Goal: Task Accomplishment & Management: Use online tool/utility

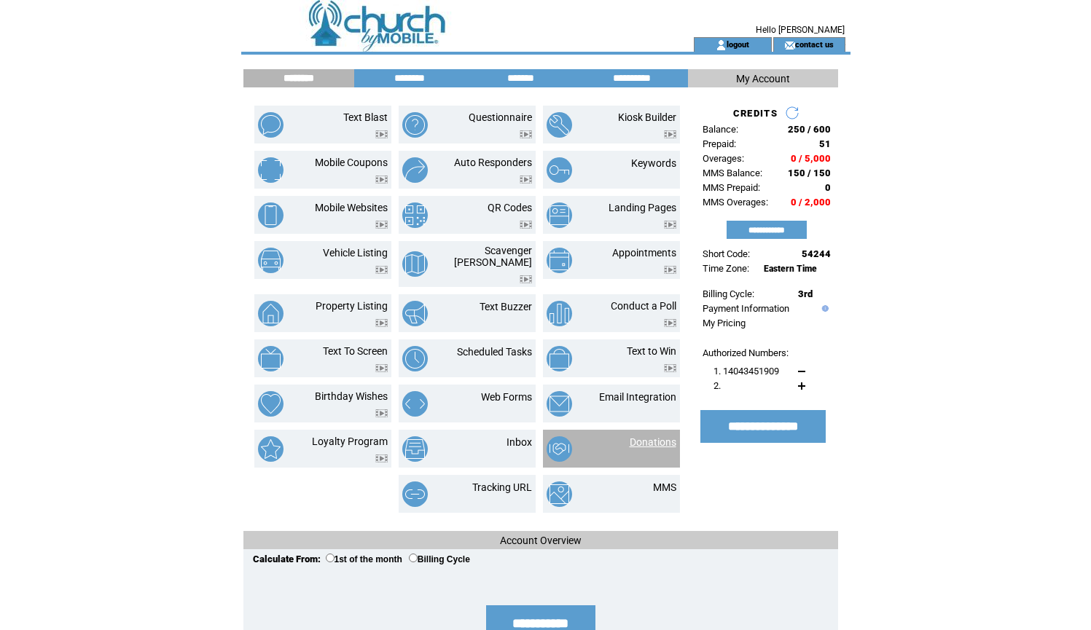
click at [646, 436] on link "Donations" at bounding box center [653, 442] width 47 height 12
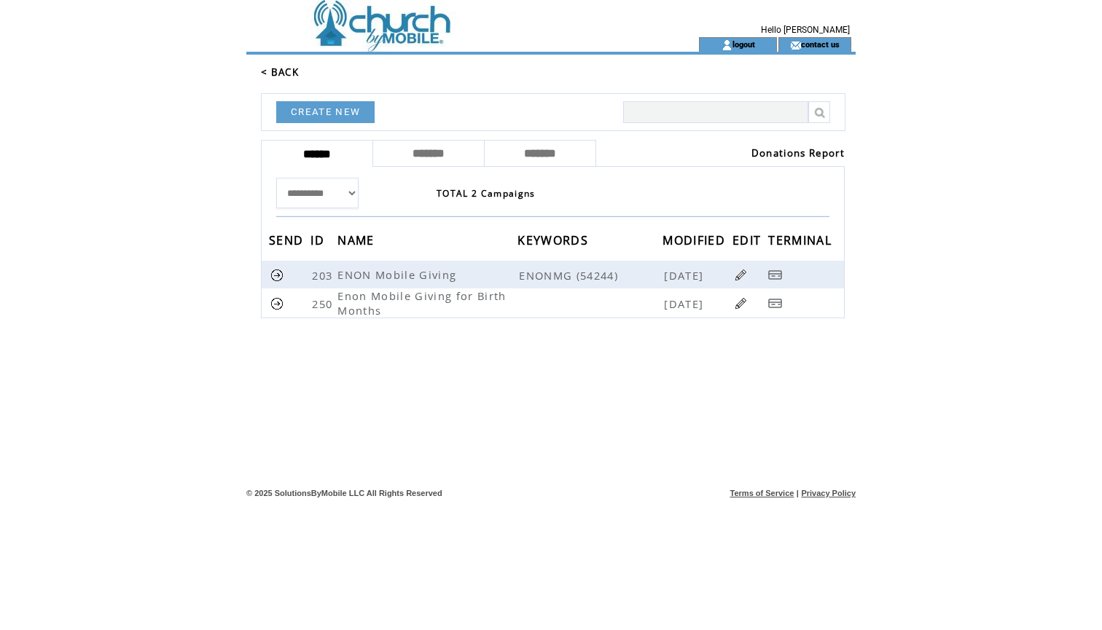
click at [773, 149] on link "Donations Report" at bounding box center [797, 152] width 93 height 13
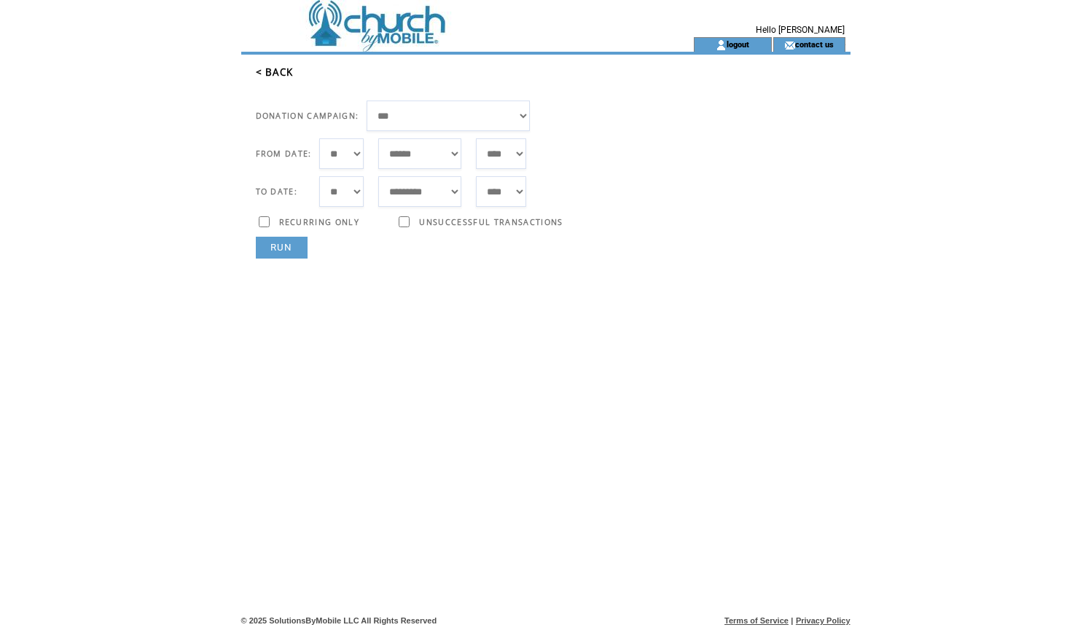
select select "***"
select select "*"
select select "**"
click at [286, 247] on link "RUN" at bounding box center [282, 248] width 52 height 22
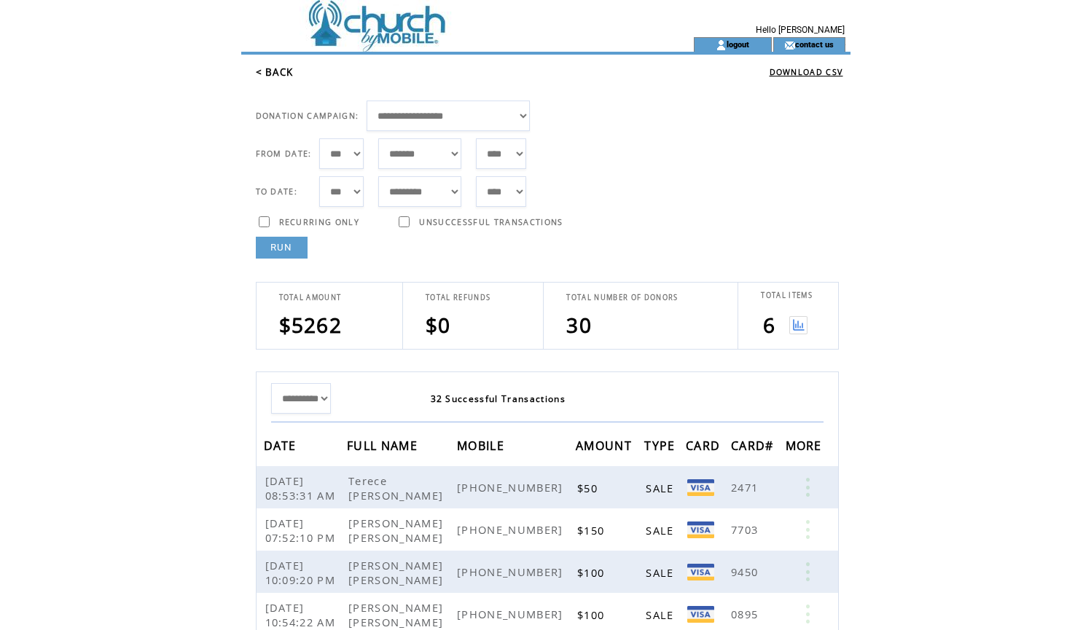
click at [804, 324] on img at bounding box center [798, 325] width 18 height 18
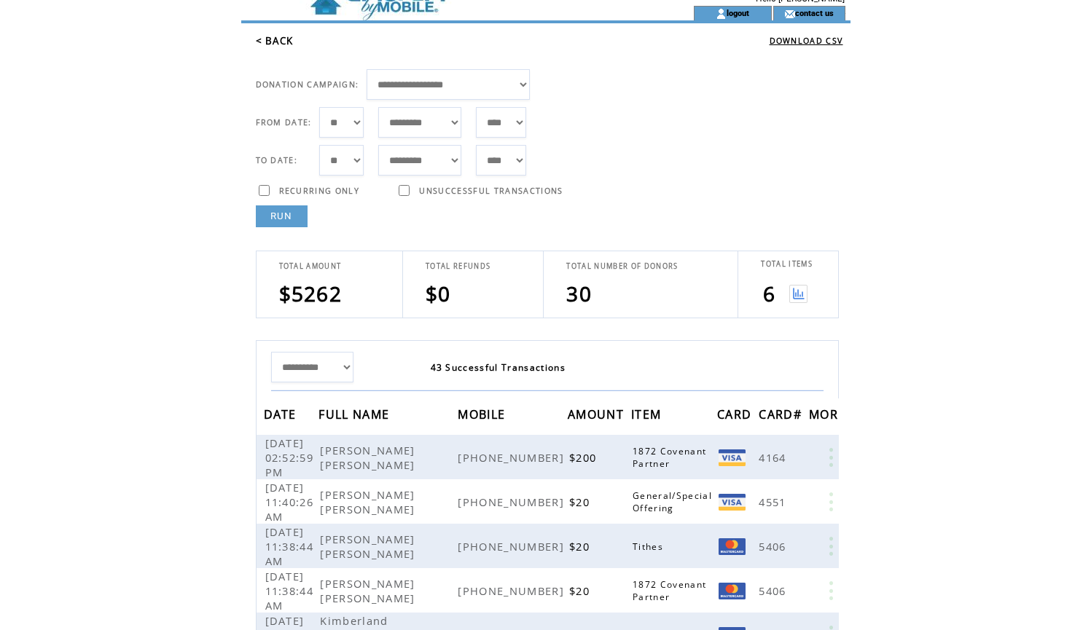
scroll to position [69, 0]
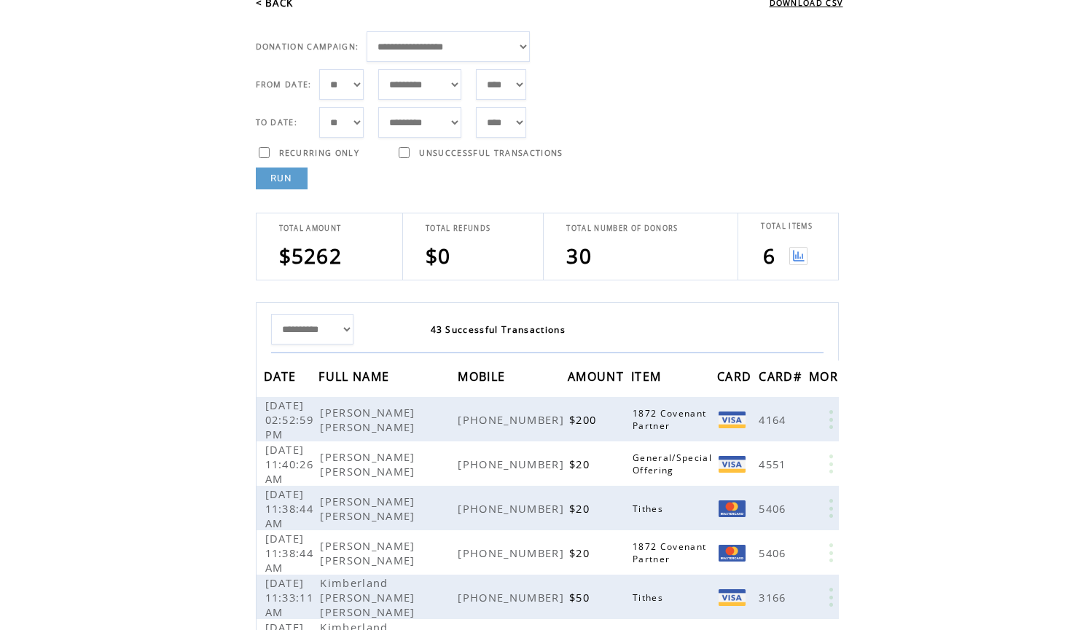
click at [804, 256] on img at bounding box center [798, 256] width 18 height 18
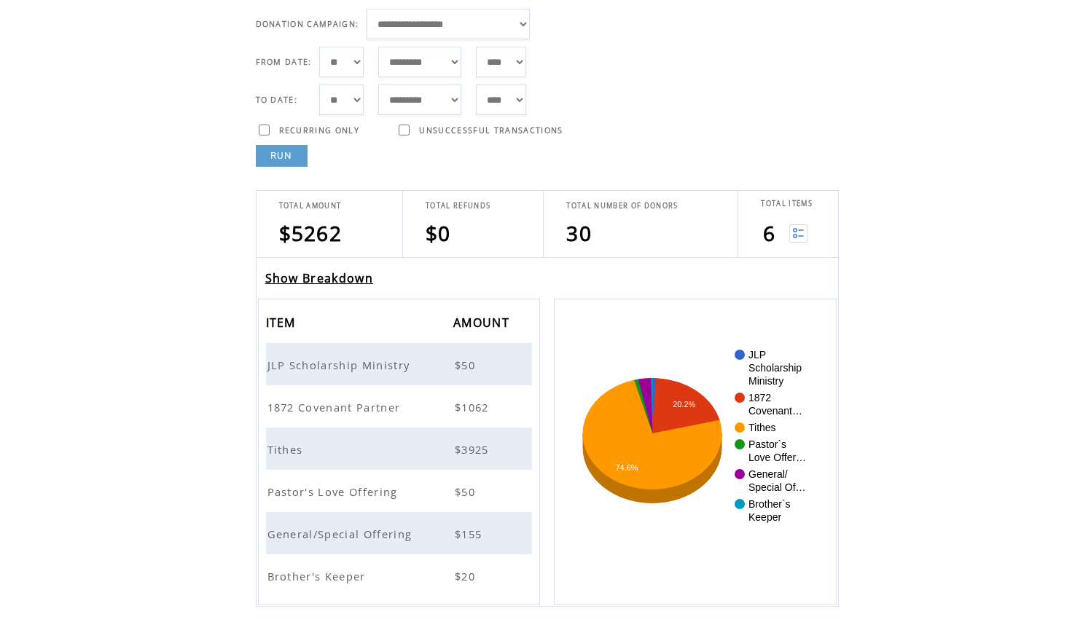
scroll to position [92, 0]
click at [346, 279] on link "Show Breakdown" at bounding box center [319, 278] width 109 height 16
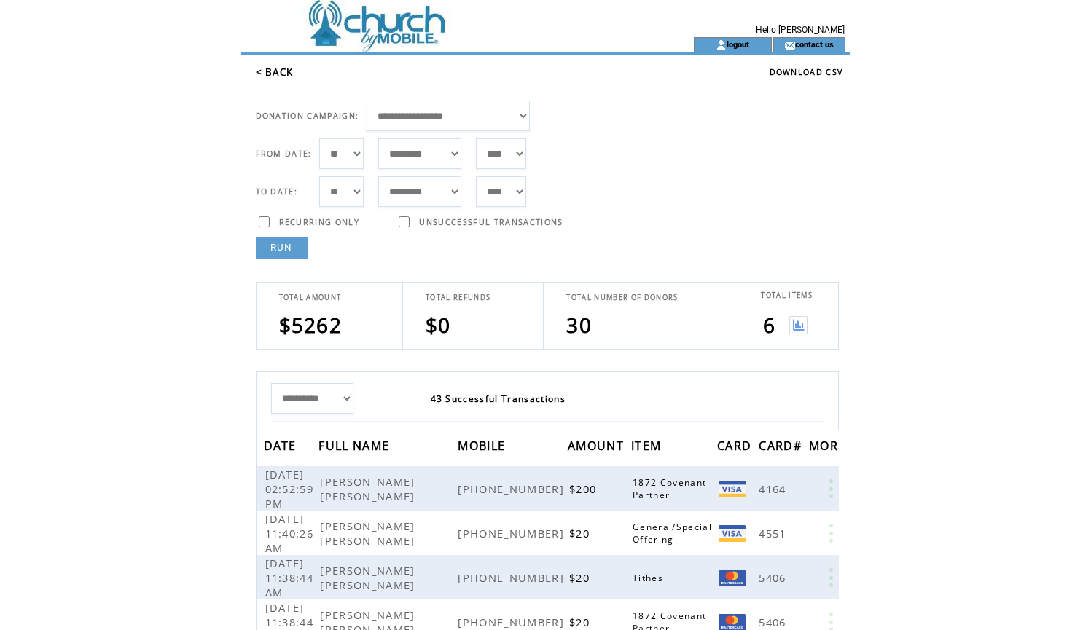
select select "*"
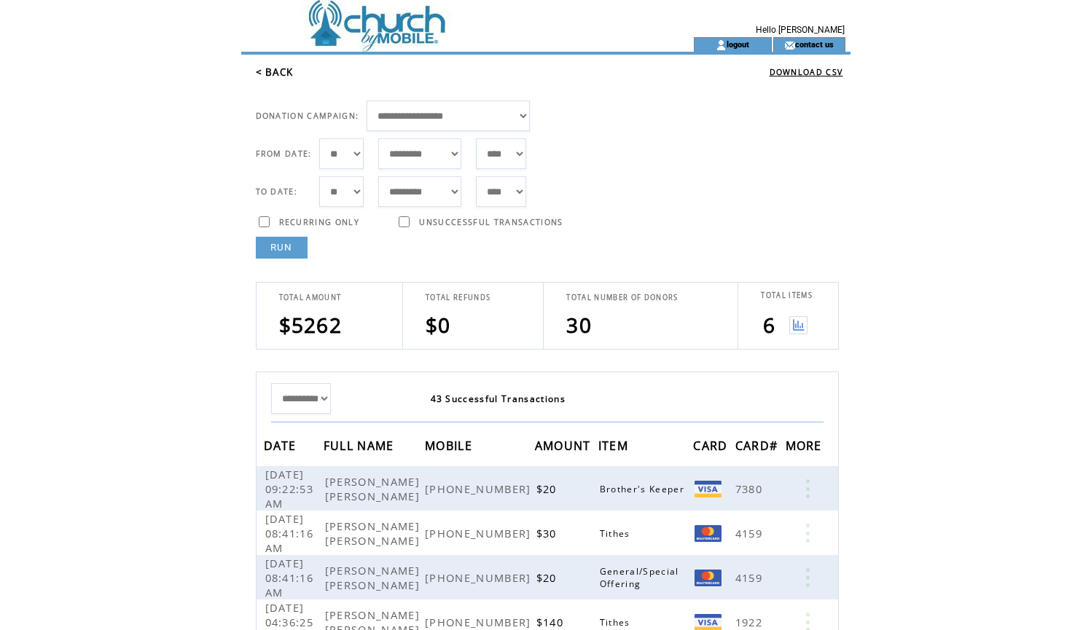
select select "*"
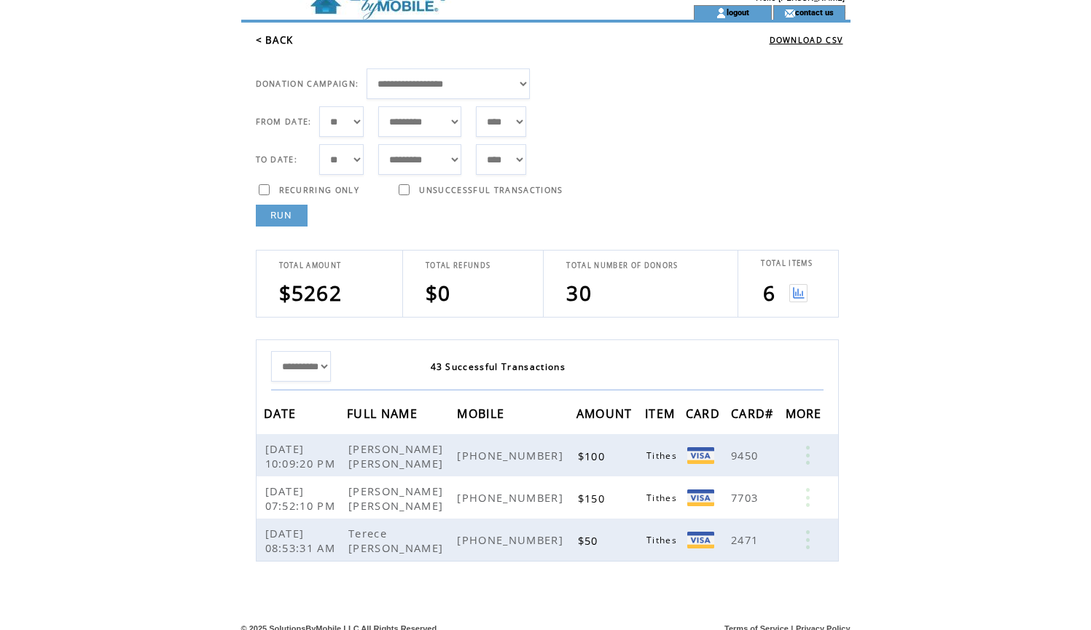
scroll to position [42, 0]
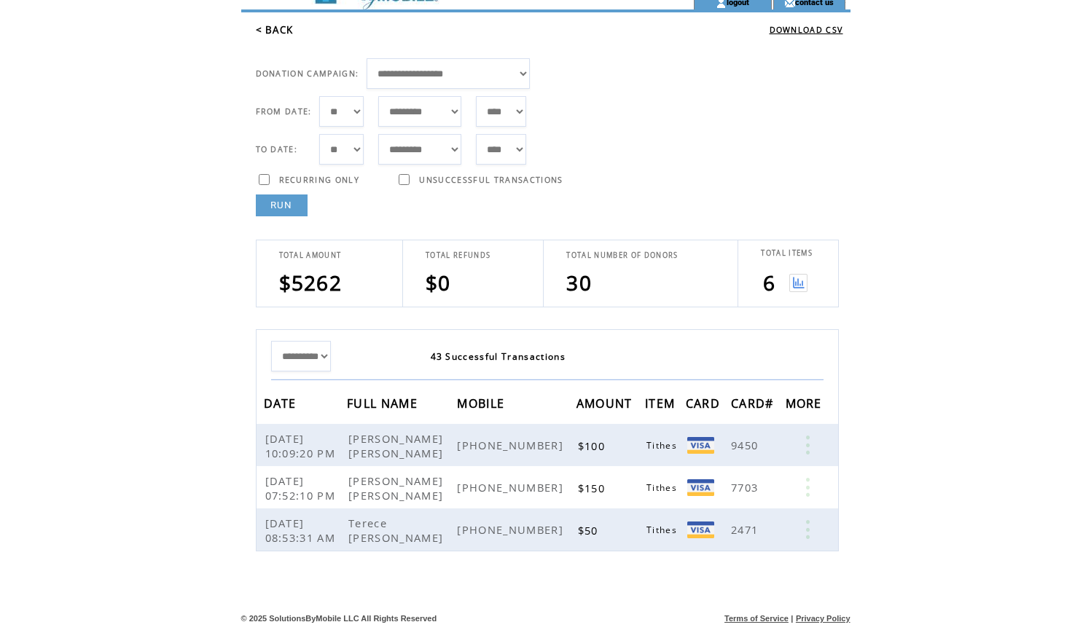
click at [794, 284] on img at bounding box center [798, 283] width 18 height 18
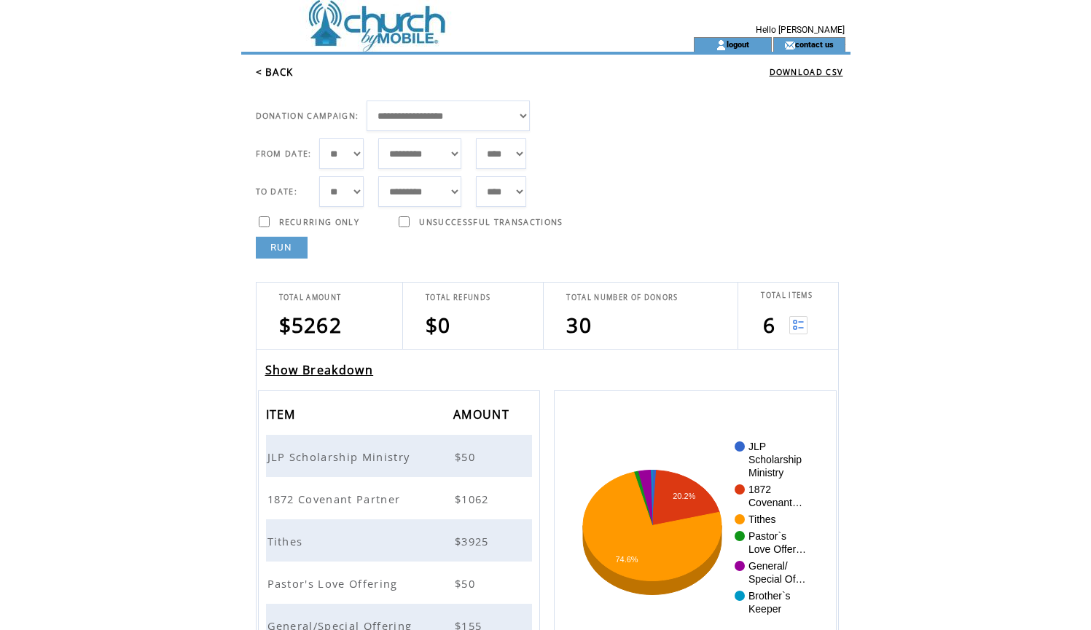
click at [348, 458] on span "JLP Scholarship Ministry" at bounding box center [340, 457] width 146 height 15
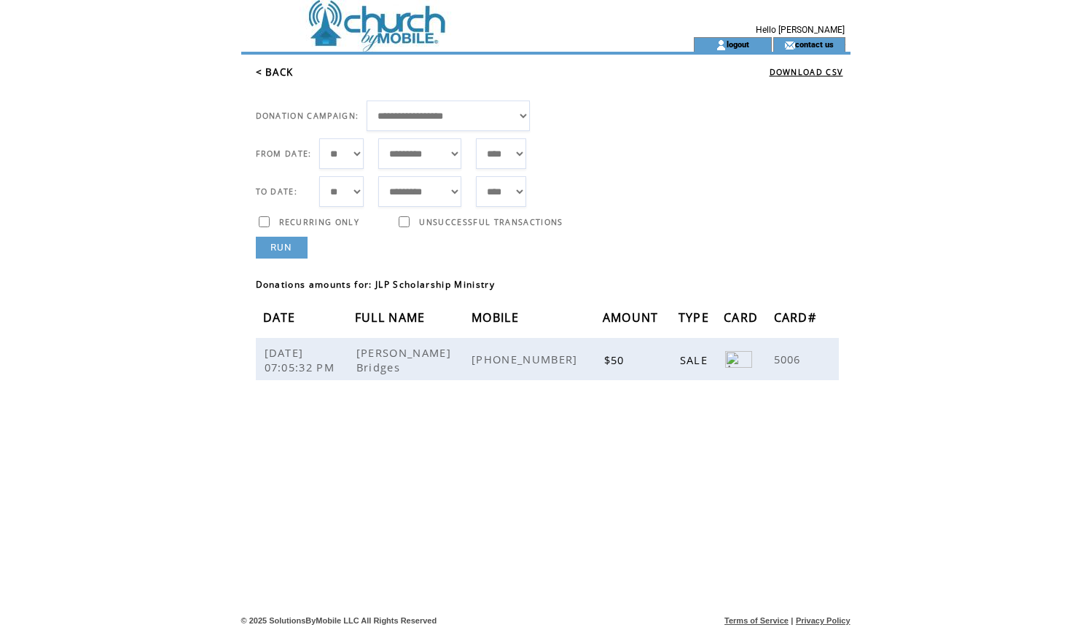
click at [283, 71] on link "< BACK" at bounding box center [275, 72] width 38 height 13
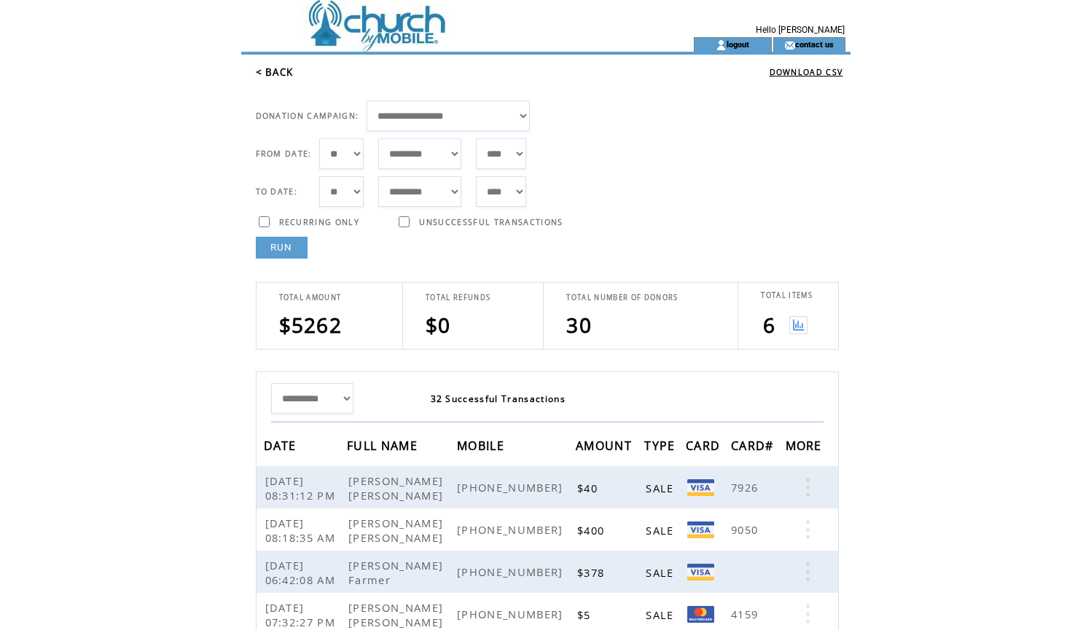
click at [799, 328] on img at bounding box center [798, 325] width 18 height 18
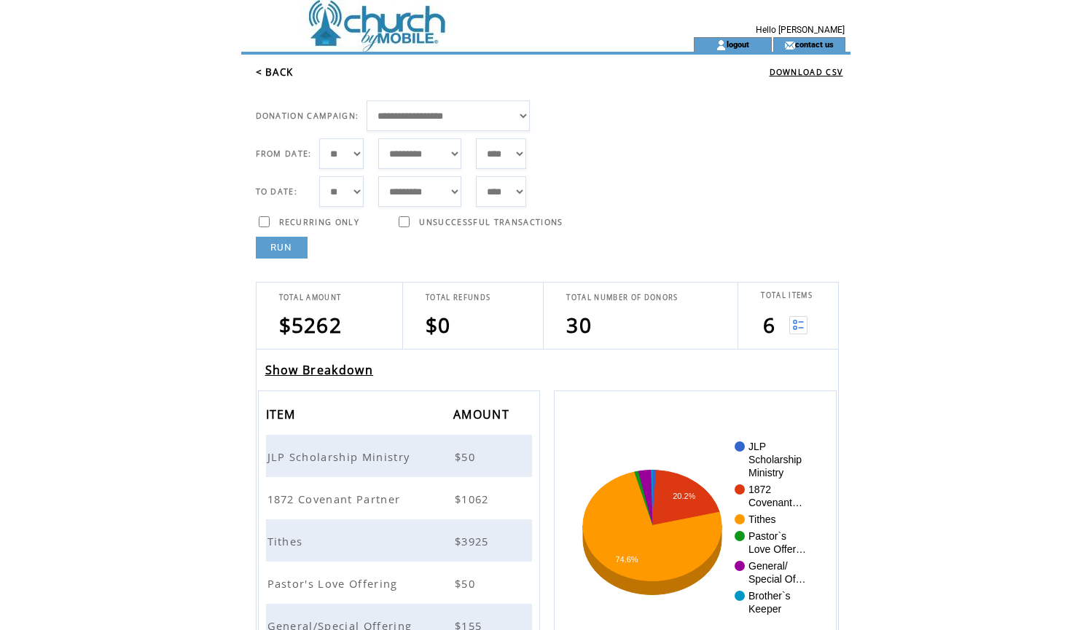
scroll to position [24, 0]
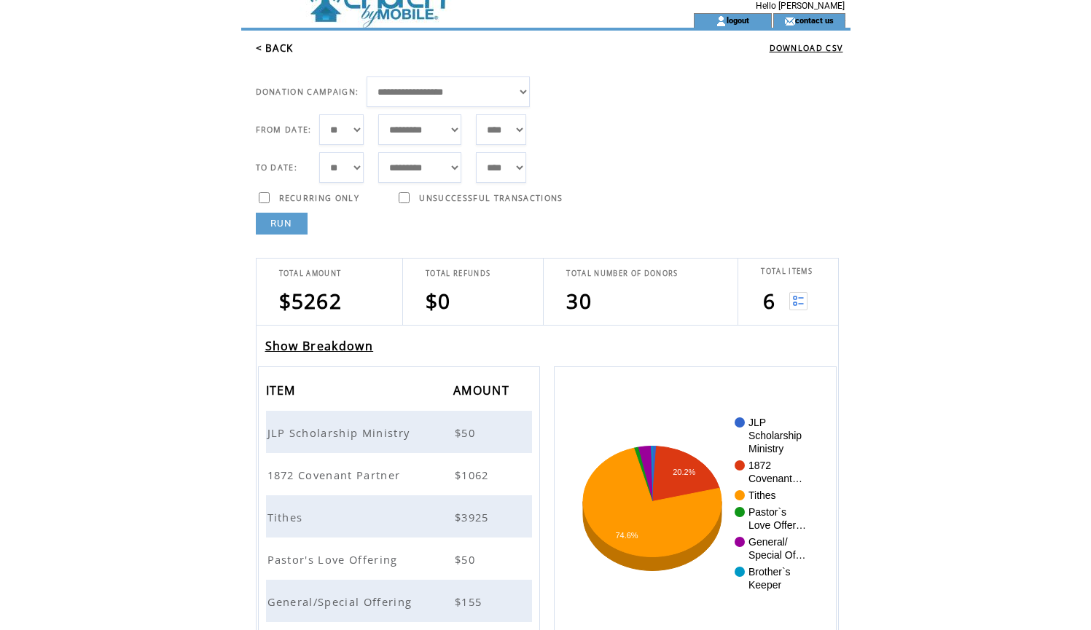
click at [358, 469] on span "1872 Covenant Partner" at bounding box center [335, 475] width 137 height 15
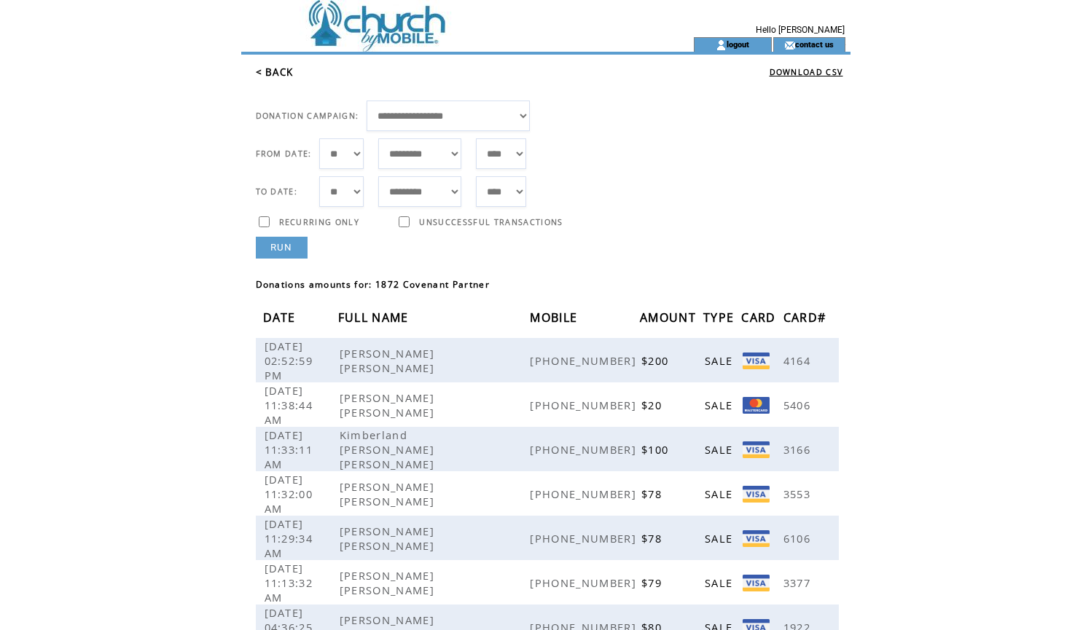
click at [281, 71] on link "< BACK" at bounding box center [275, 72] width 38 height 13
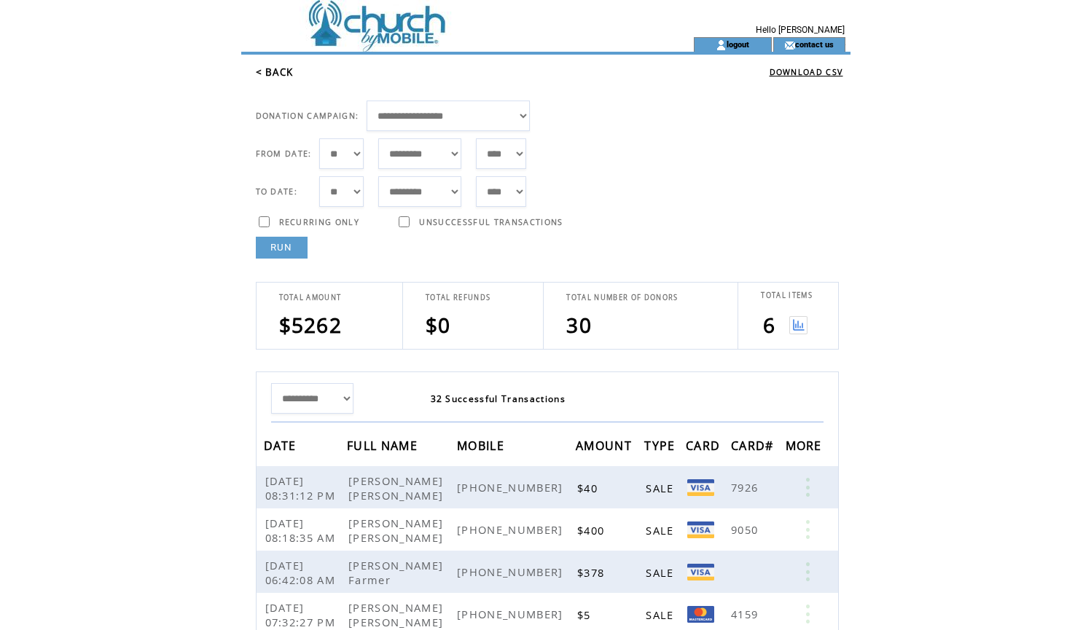
click at [799, 324] on img at bounding box center [798, 325] width 18 height 18
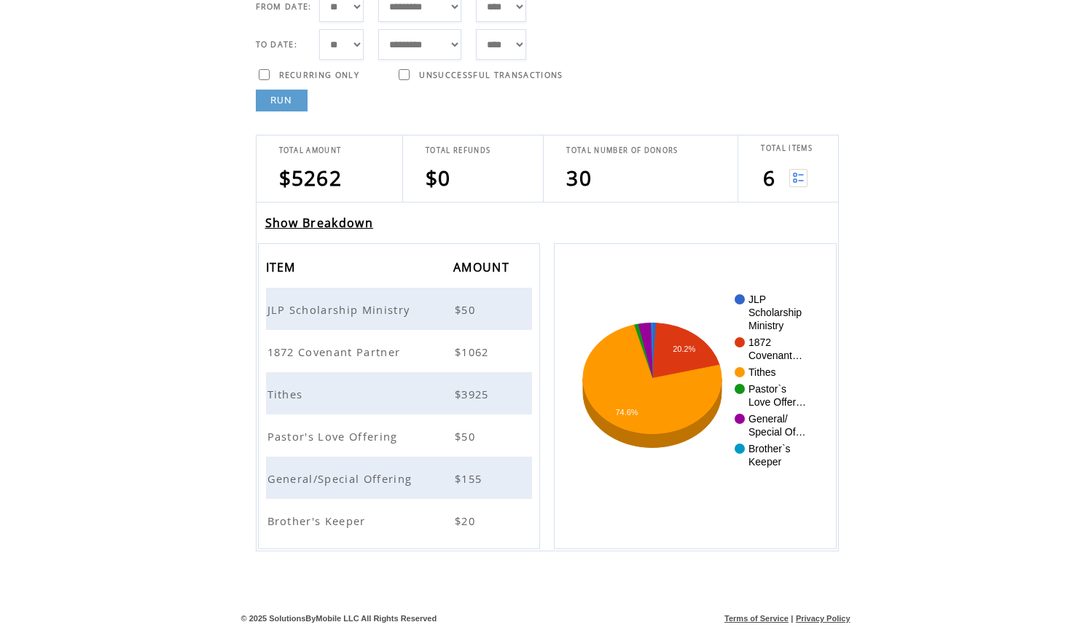
scroll to position [147, 0]
click at [300, 391] on span "Tithes" at bounding box center [286, 394] width 39 height 15
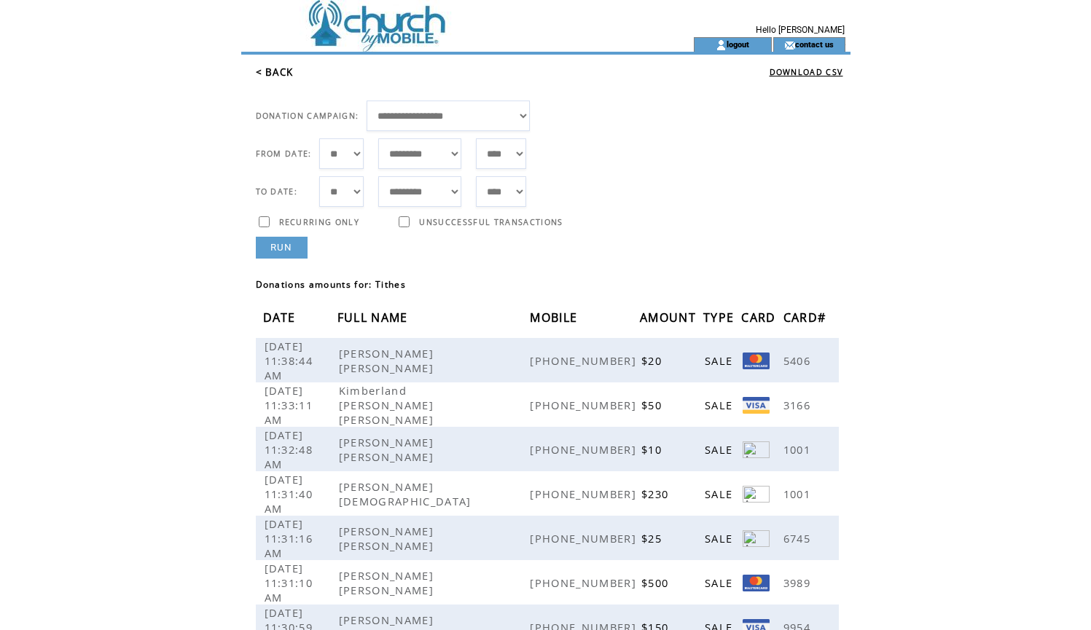
click at [273, 69] on link "< BACK" at bounding box center [275, 72] width 38 height 13
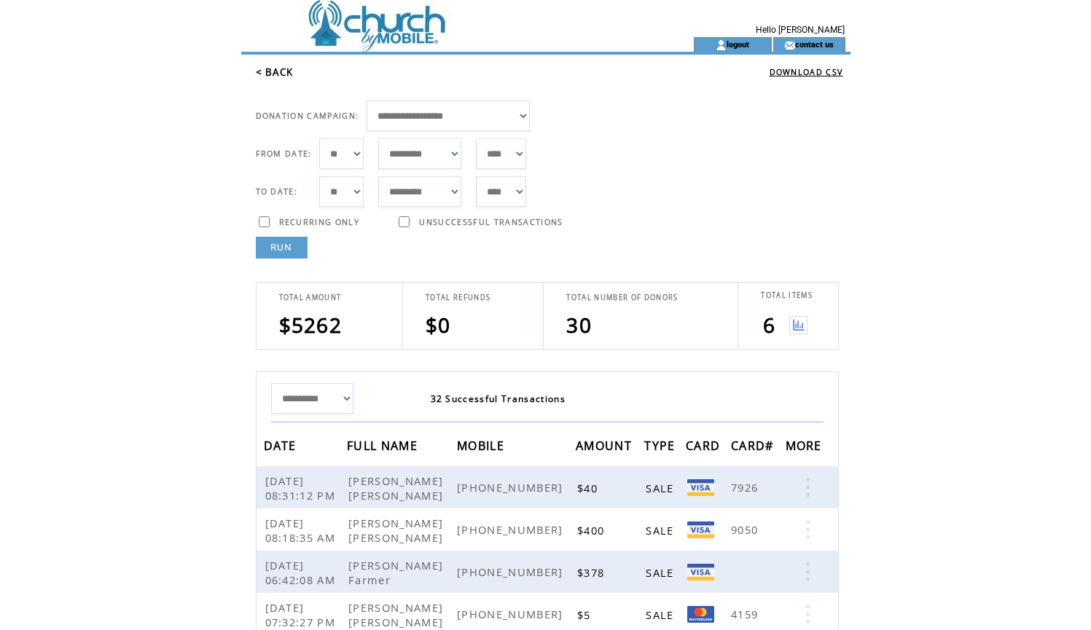
click at [799, 327] on img at bounding box center [798, 325] width 18 height 18
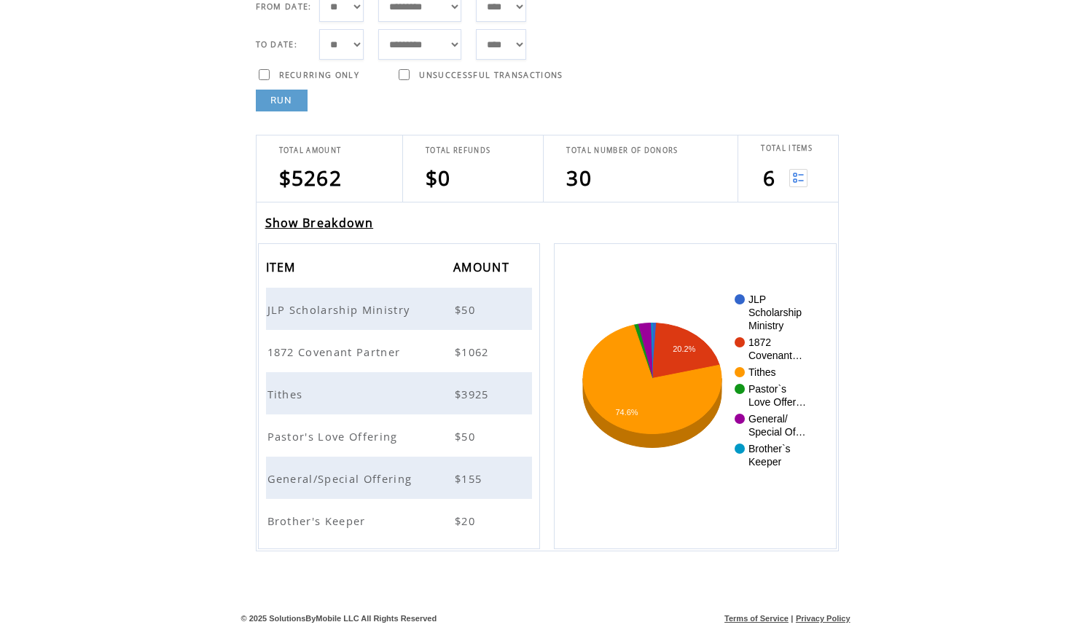
scroll to position [147, 0]
click at [344, 434] on span "Pastor's Love Offering" at bounding box center [334, 436] width 134 height 15
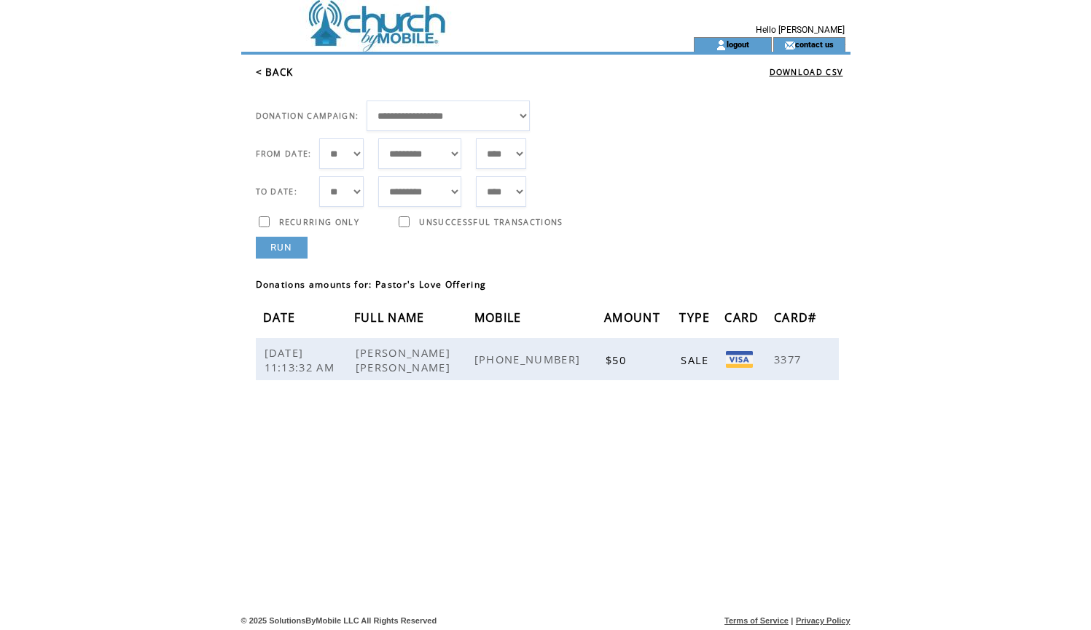
click at [268, 71] on link "< BACK" at bounding box center [275, 72] width 38 height 13
click at [284, 71] on link "< BACK" at bounding box center [275, 72] width 38 height 13
click at [276, 66] on link "< BACK" at bounding box center [275, 72] width 38 height 13
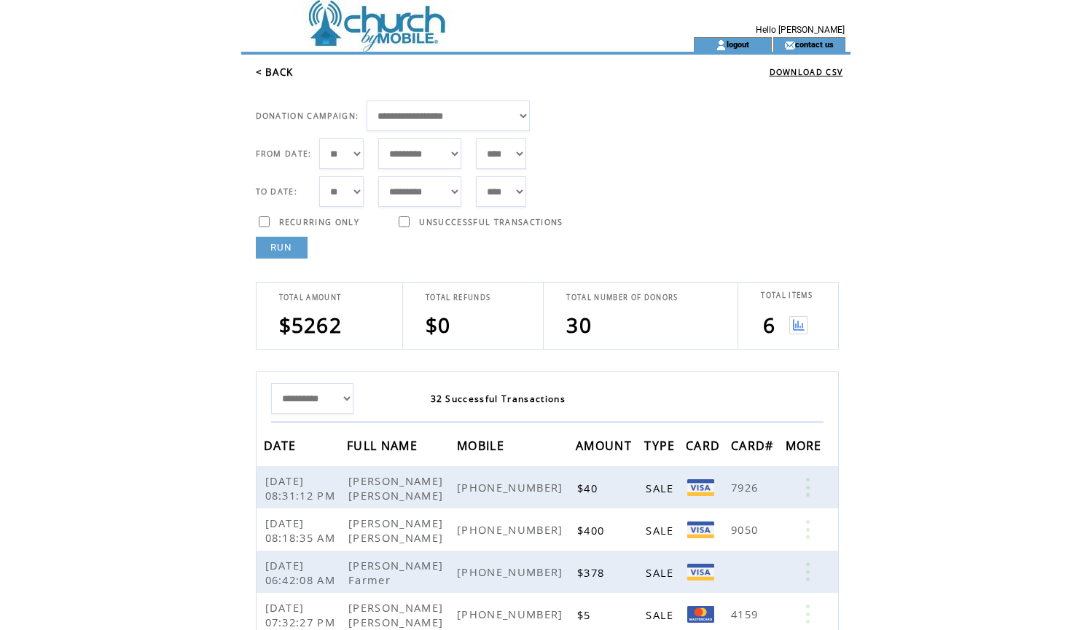
click at [801, 326] on img at bounding box center [798, 325] width 18 height 18
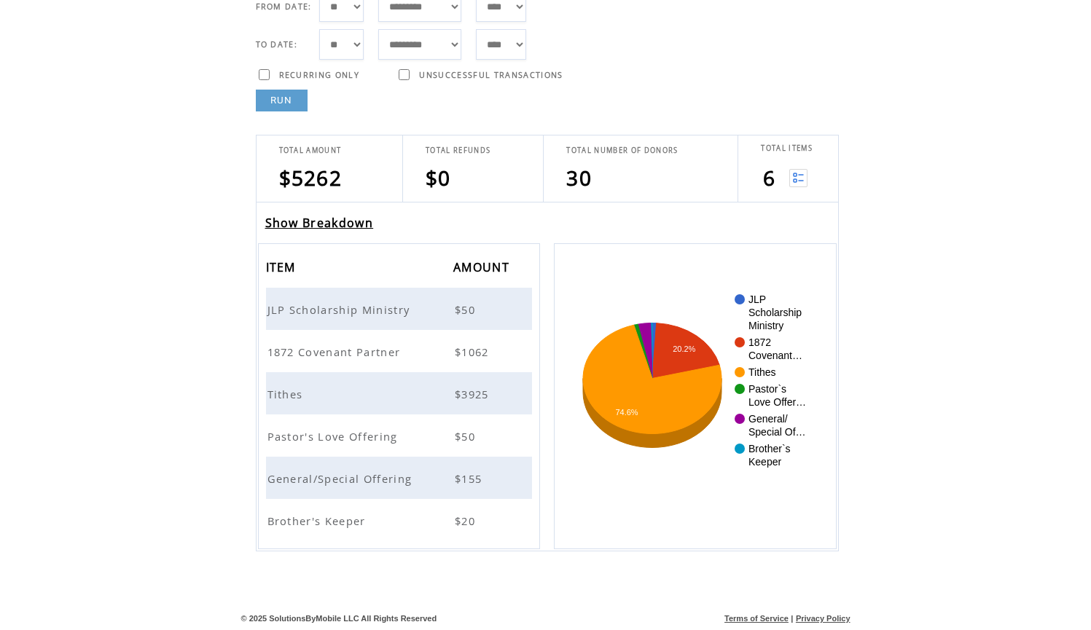
scroll to position [147, 0]
click at [302, 477] on span "General/Special Offering" at bounding box center [341, 478] width 149 height 15
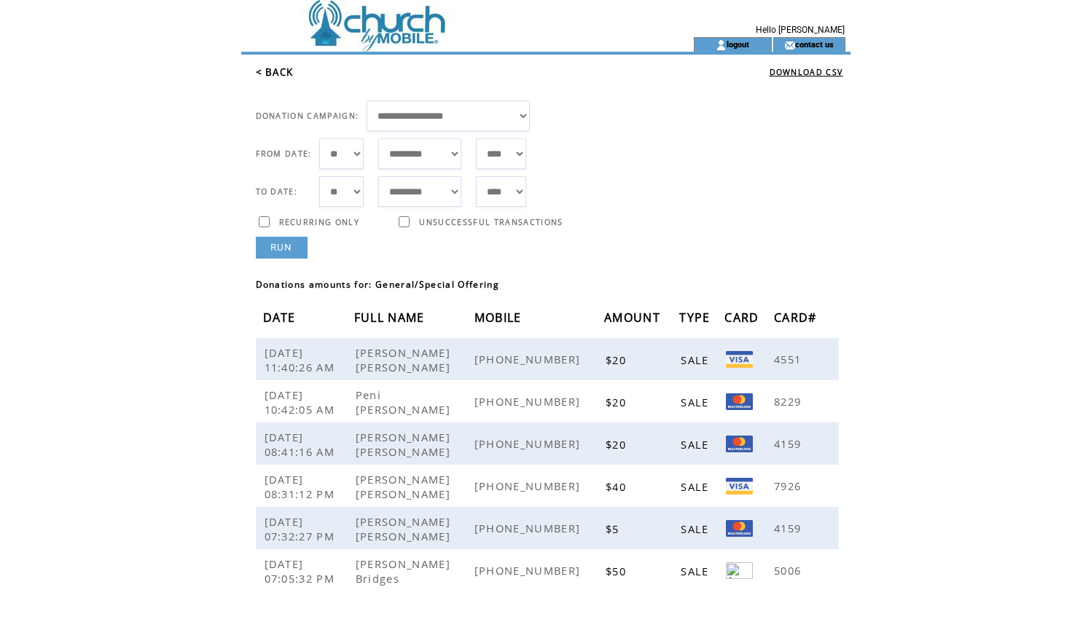
click at [275, 74] on link "< BACK" at bounding box center [275, 72] width 38 height 13
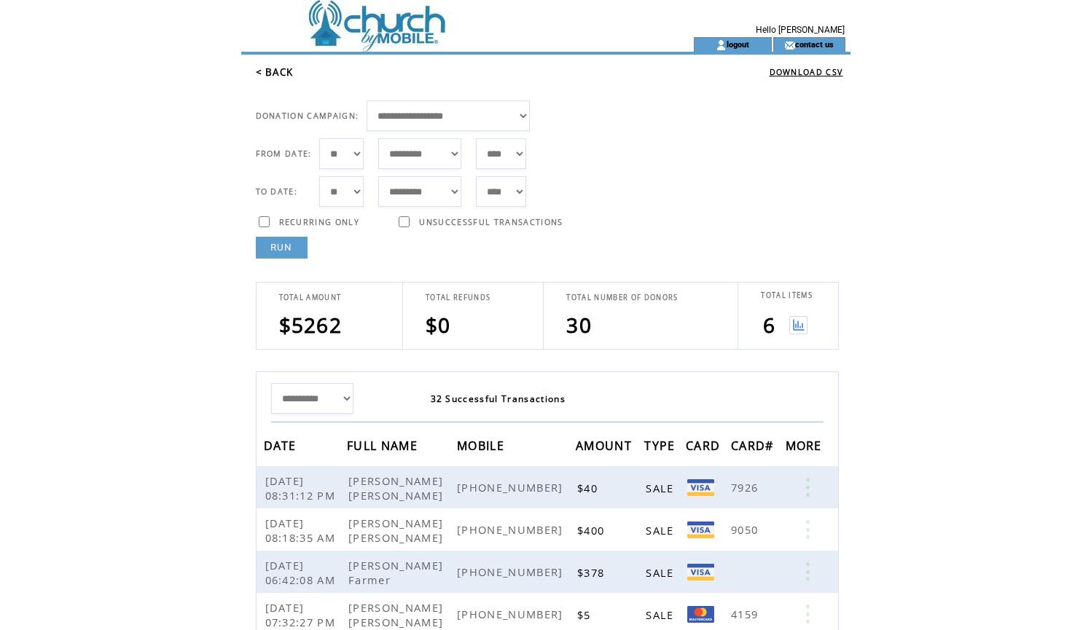
click at [799, 323] on img at bounding box center [798, 325] width 18 height 18
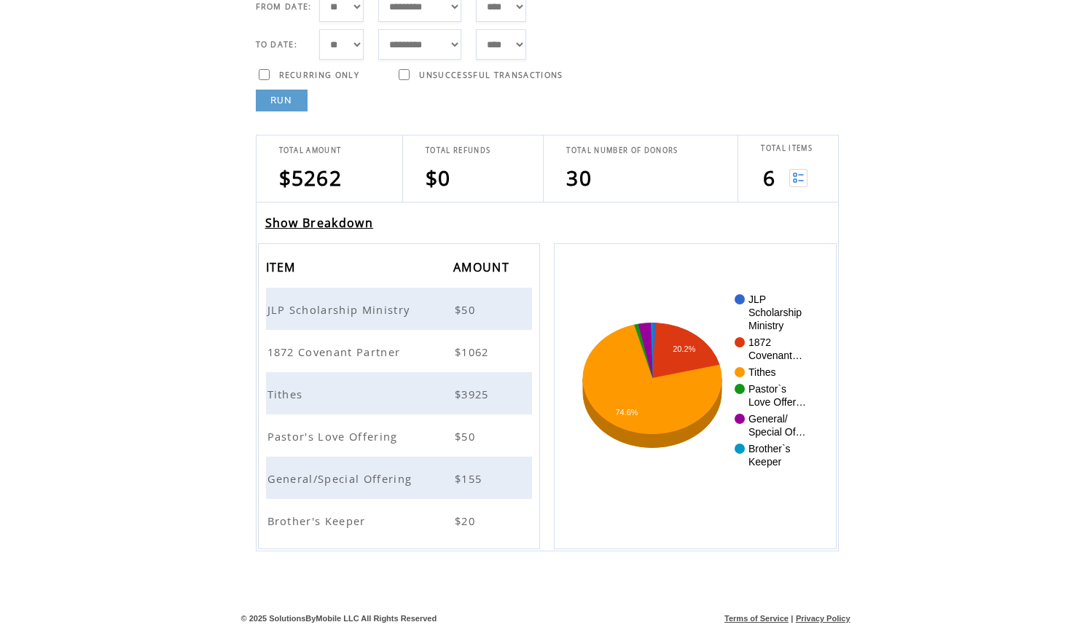
scroll to position [147, 0]
click at [332, 522] on span "Brother's Keeper" at bounding box center [318, 521] width 102 height 15
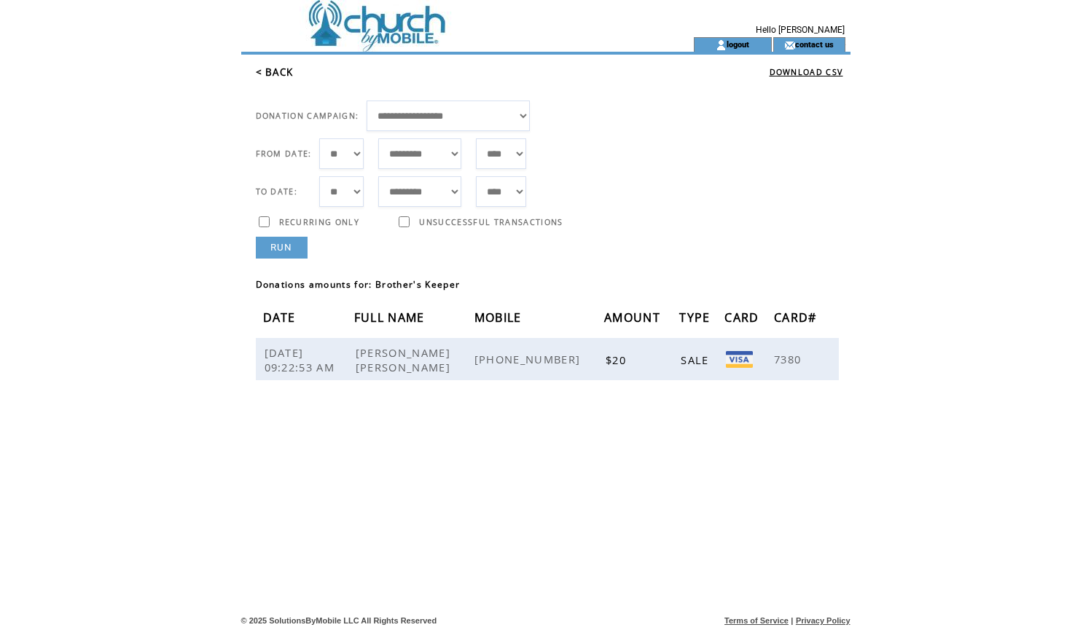
click at [275, 70] on link "< BACK" at bounding box center [275, 72] width 38 height 13
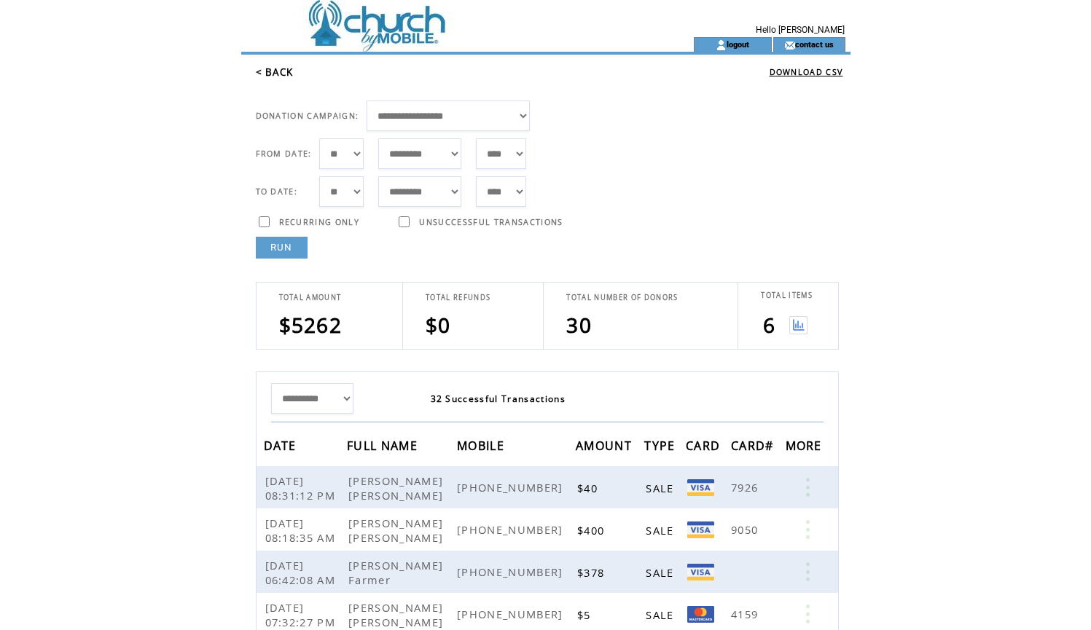
click at [797, 330] on img at bounding box center [798, 325] width 18 height 18
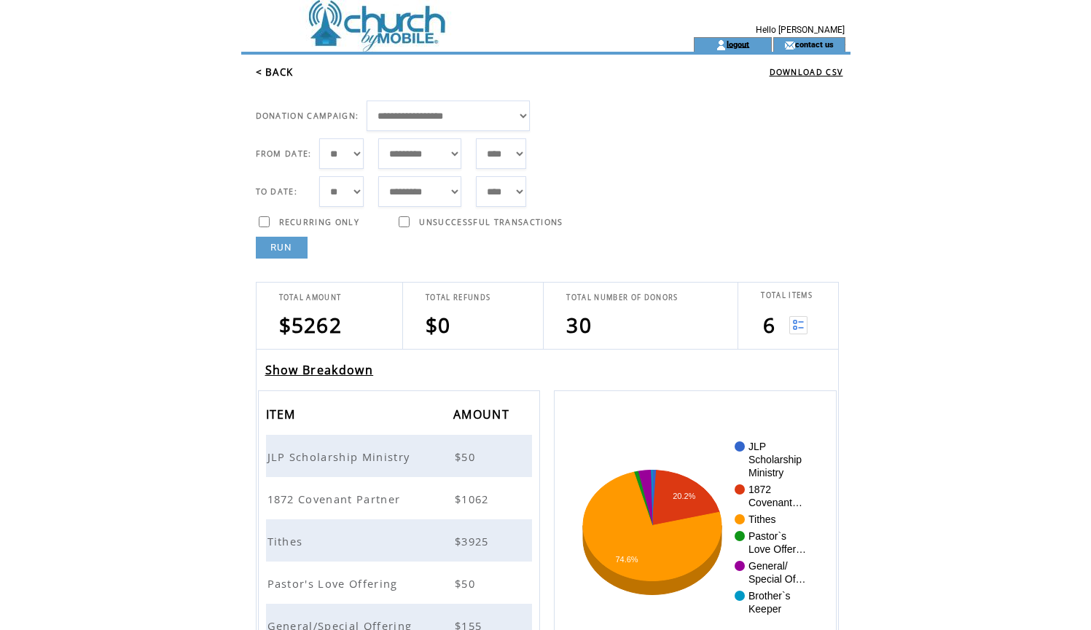
click at [736, 45] on link "logout" at bounding box center [737, 43] width 23 height 9
